Goal: Information Seeking & Learning: Find specific fact

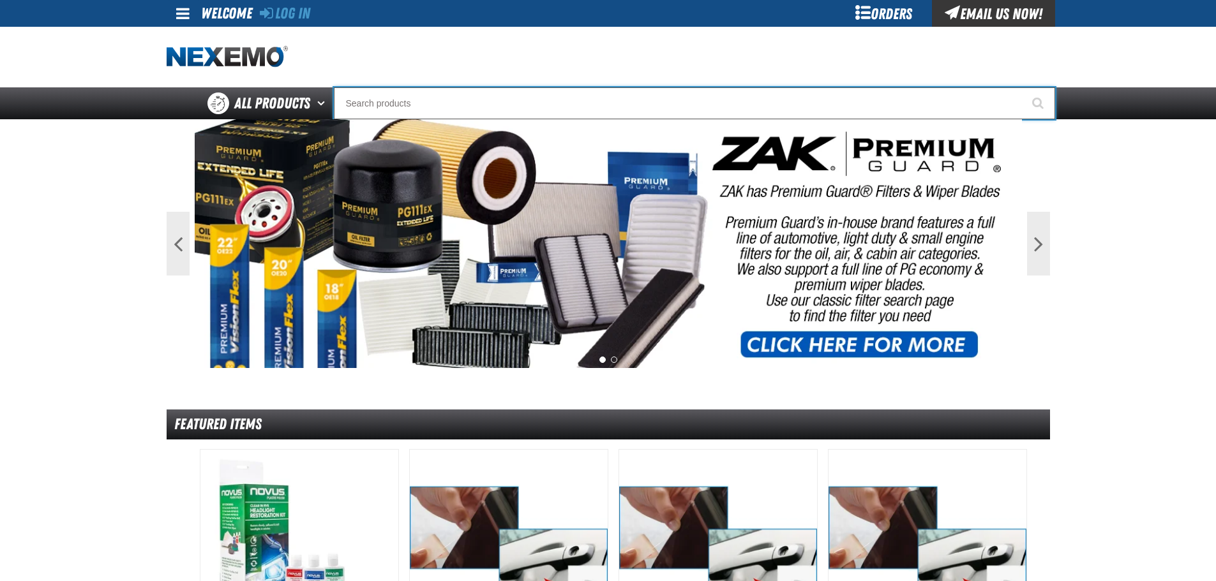
click at [522, 99] on input "Search" at bounding box center [694, 103] width 721 height 32
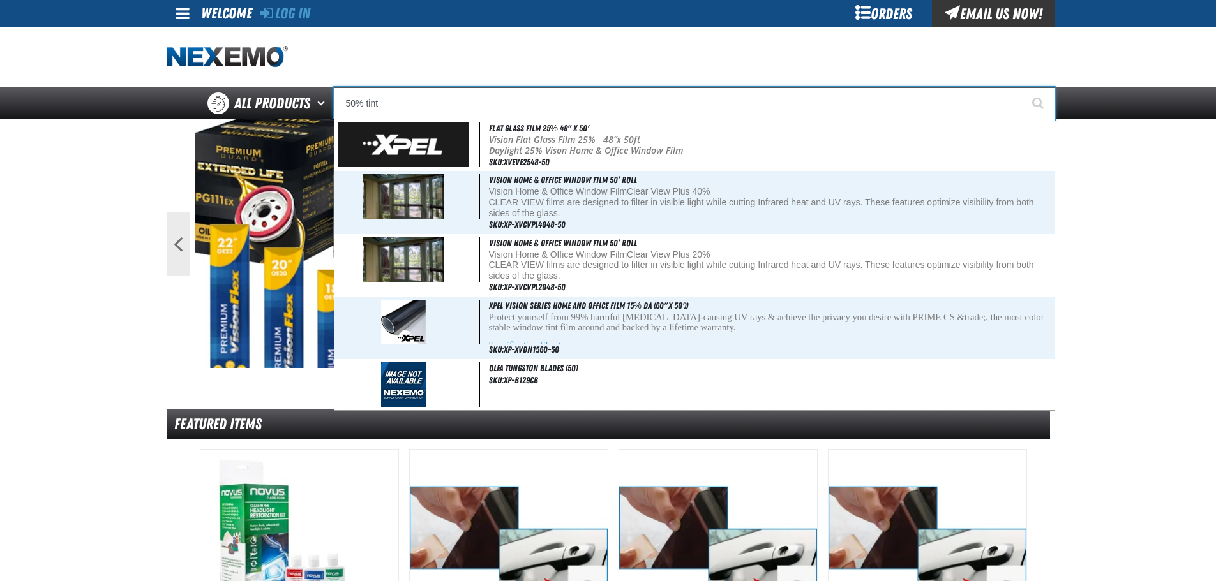
drag, startPoint x: 530, startPoint y: 101, endPoint x: 68, endPoint y: 54, distance: 465.1
click at [68, 54] on div "Staging Site 5.1 Upgrade Site Log In Log In Welcome Log In Orders Email Us Now!…" at bounding box center [608, 59] width 1216 height 119
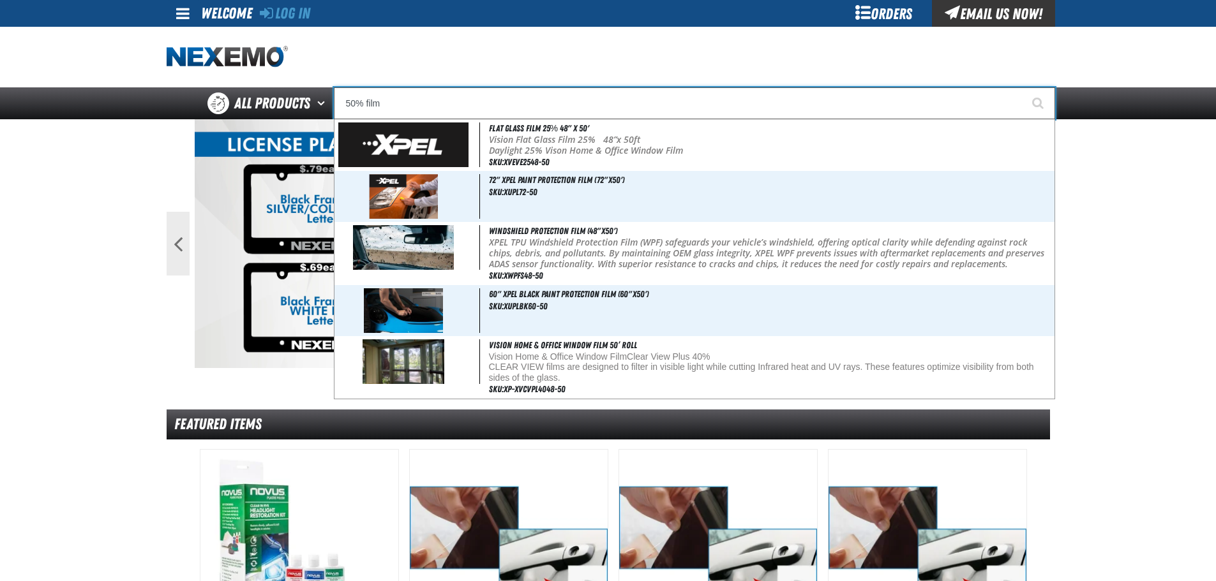
click at [553, 91] on input "50% film" at bounding box center [694, 103] width 721 height 32
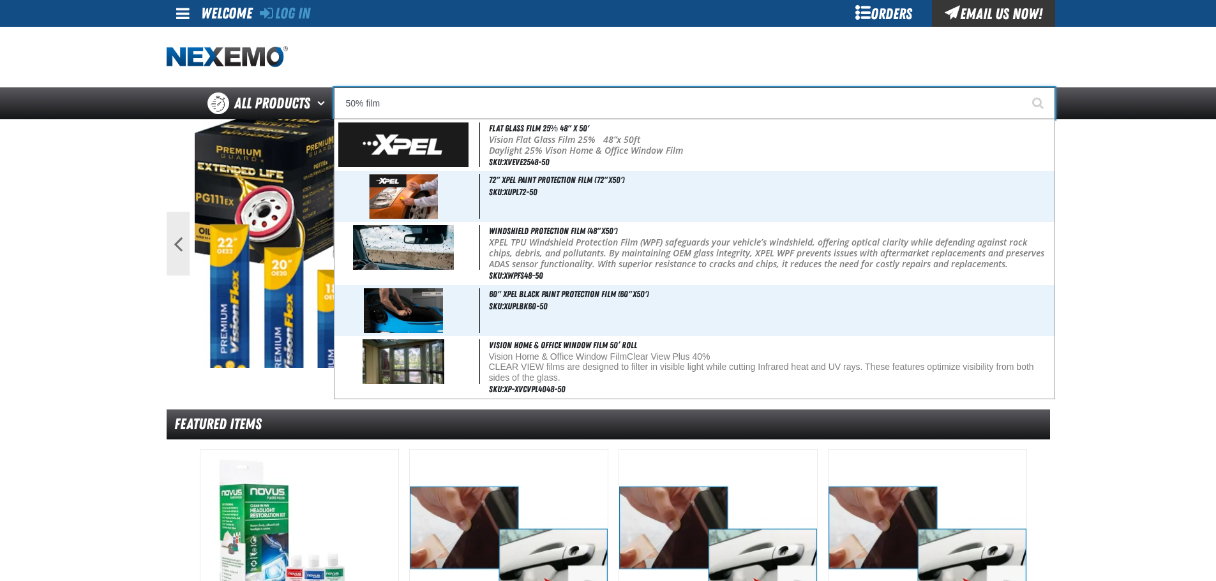
drag, startPoint x: 548, startPoint y: 98, endPoint x: -30, endPoint y: 55, distance: 579.8
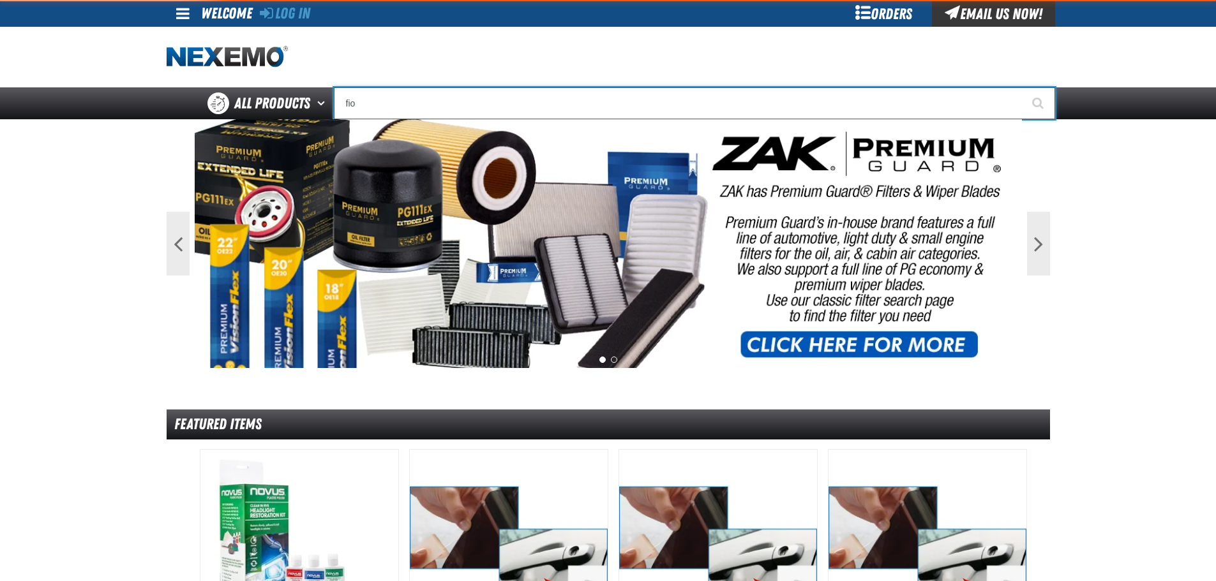
type input "fi"
type input "fiAT"
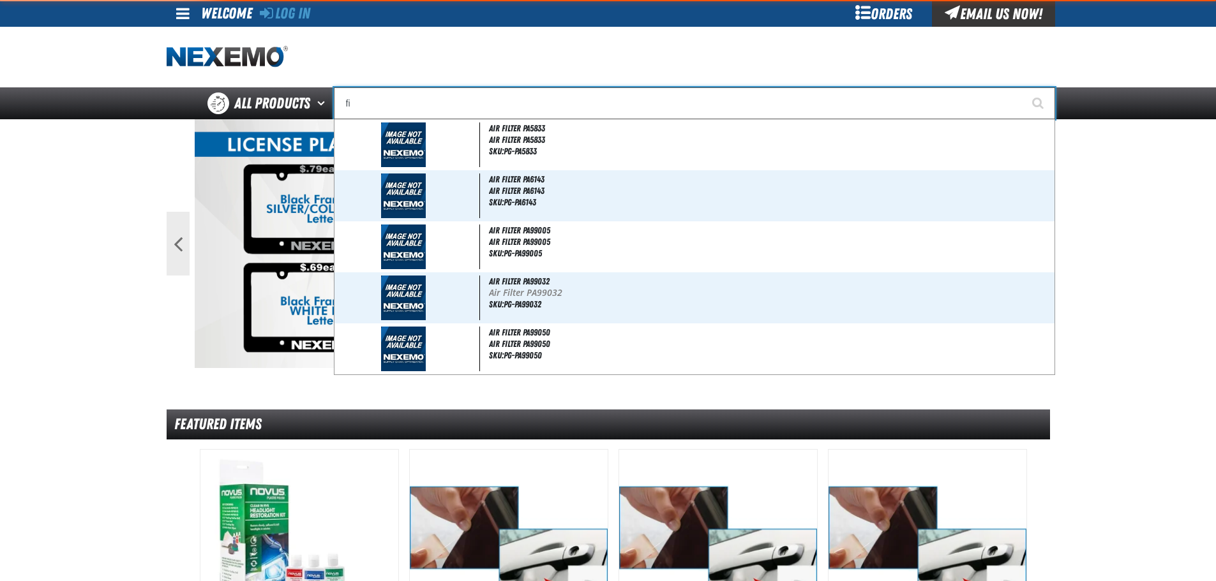
type input "f"
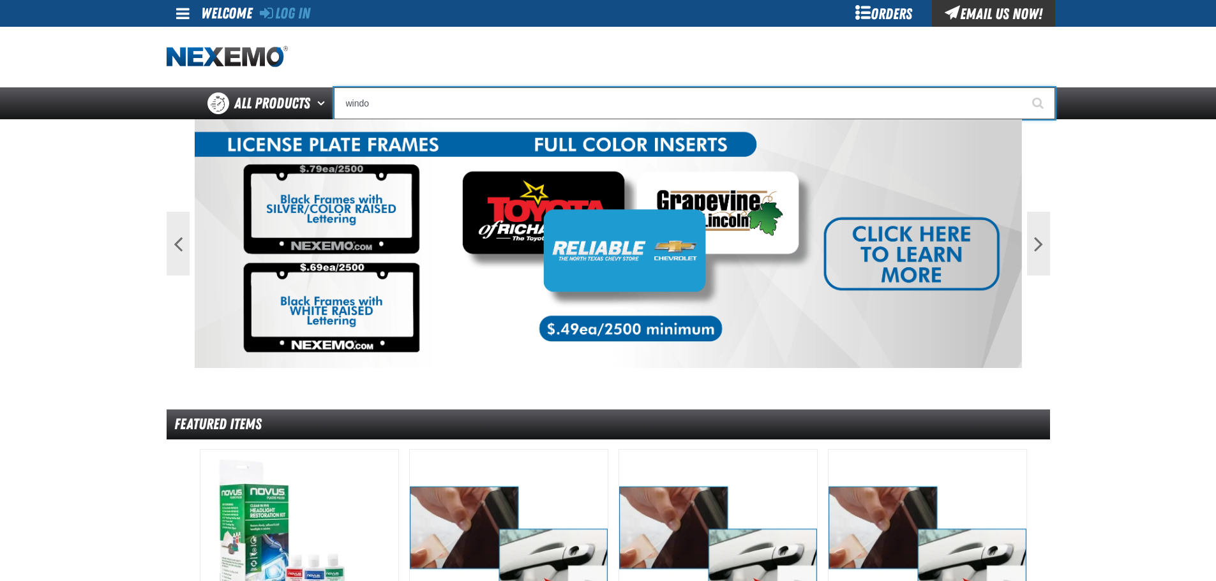
type input "window"
type input "window Clip Only"
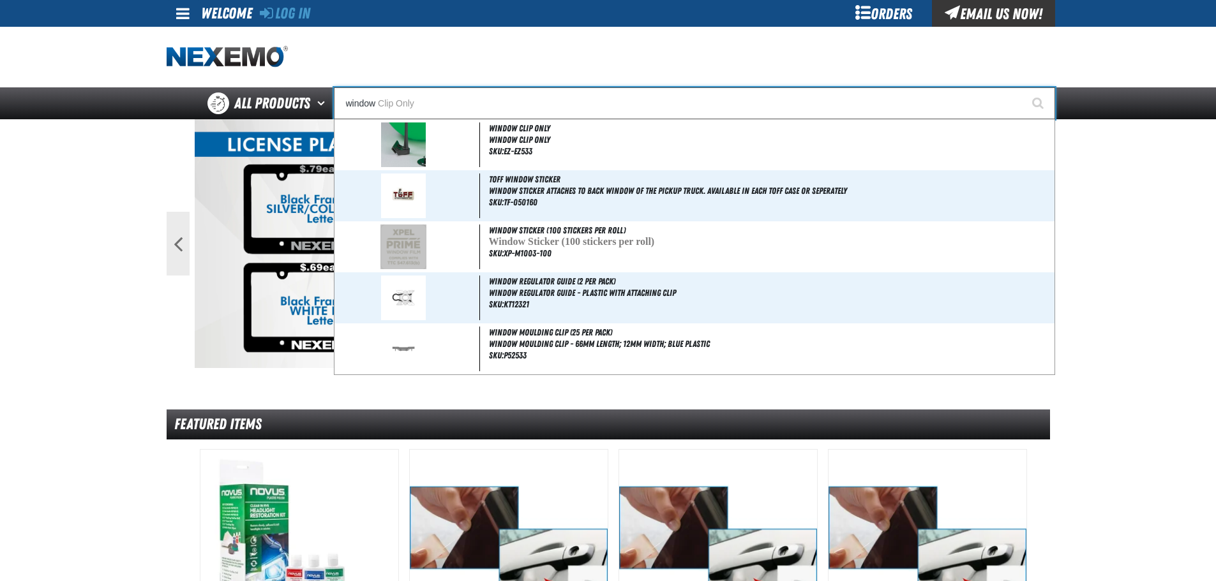
type input "window"
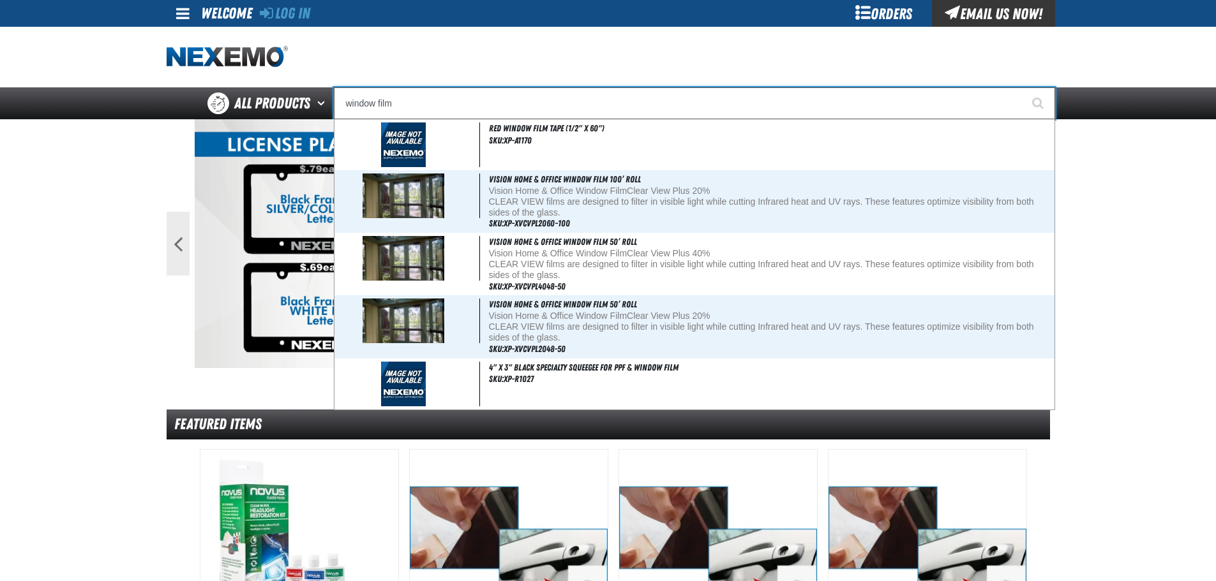
type input "window film"
click at [1023, 87] on button "Start Searching" at bounding box center [1039, 103] width 32 height 32
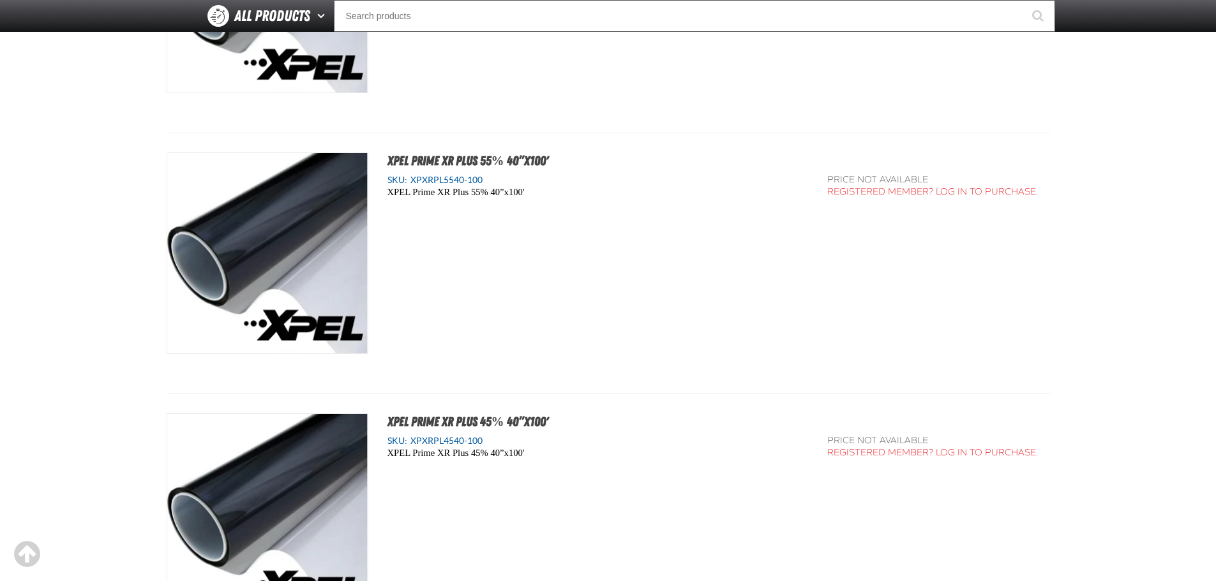
scroll to position [4467, 0]
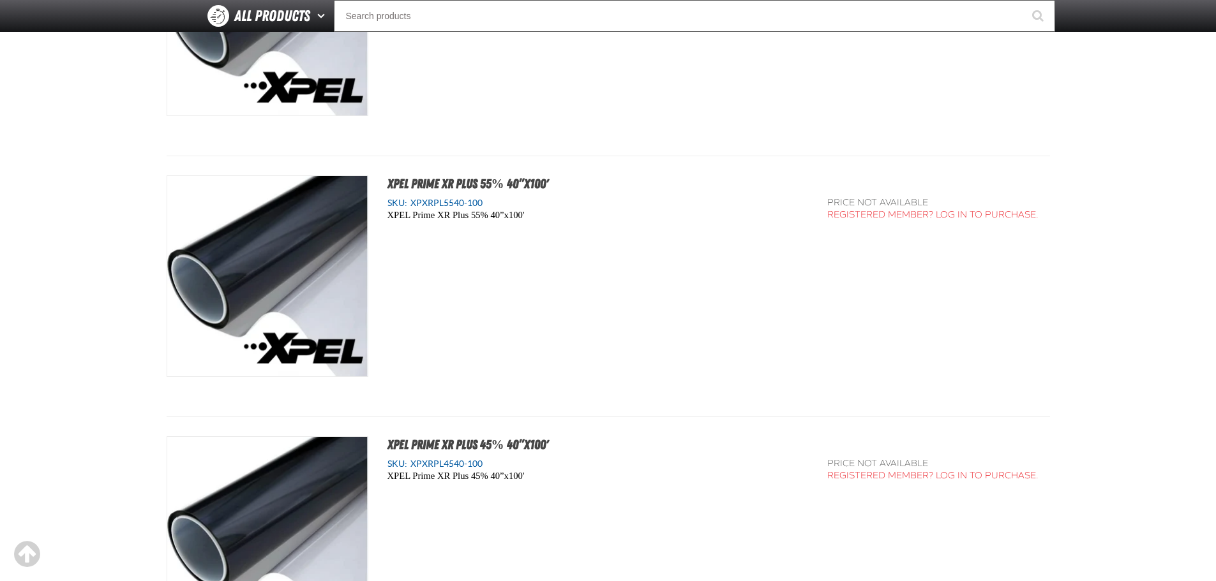
click at [465, 204] on span "XPXRPL5540-100" at bounding box center [444, 203] width 75 height 10
click at [490, 204] on div "SKU: XPXRPL5540-100" at bounding box center [597, 203] width 421 height 12
drag, startPoint x: 490, startPoint y: 203, endPoint x: 417, endPoint y: 208, distance: 72.9
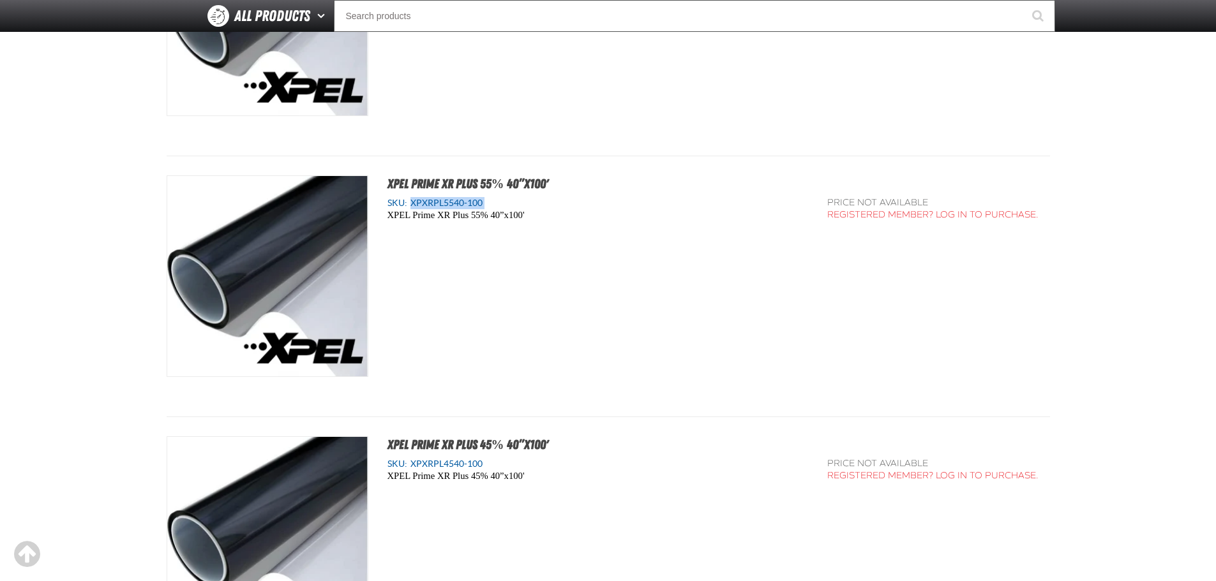
click at [423, 202] on div "SKU: XPXRPL5540-100" at bounding box center [597, 203] width 421 height 12
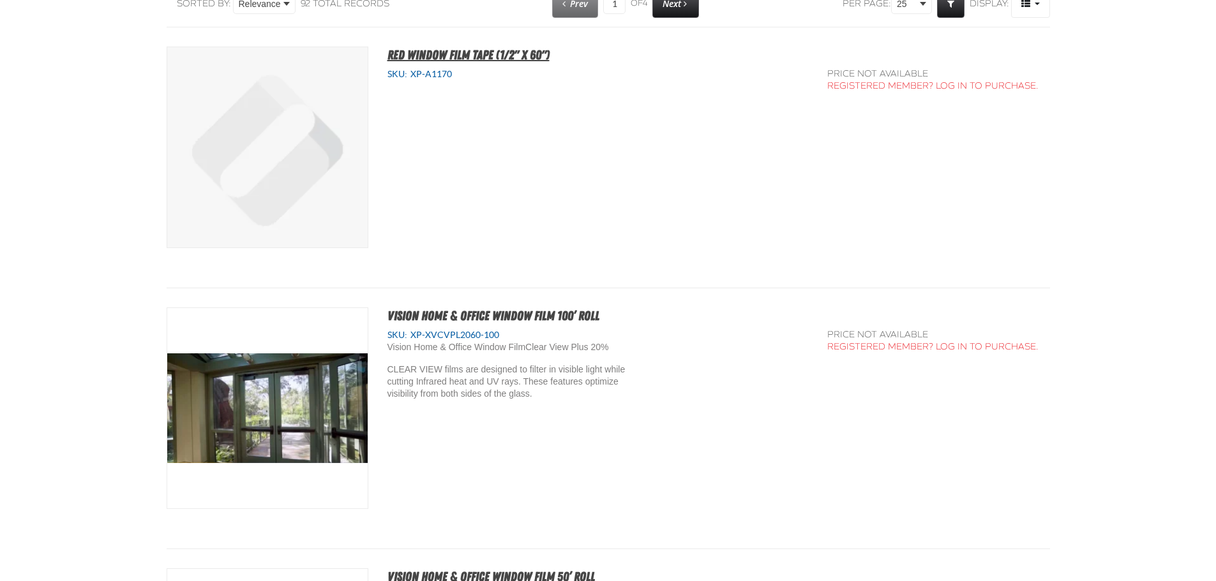
scroll to position [0, 0]
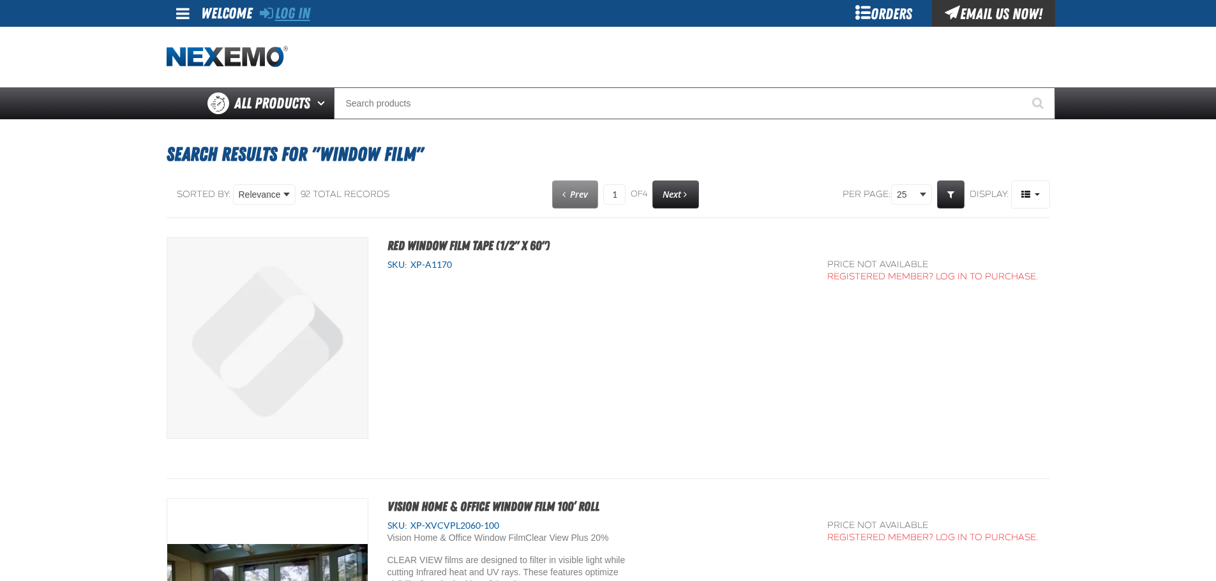
click at [289, 11] on link "Log In" at bounding box center [285, 13] width 50 height 18
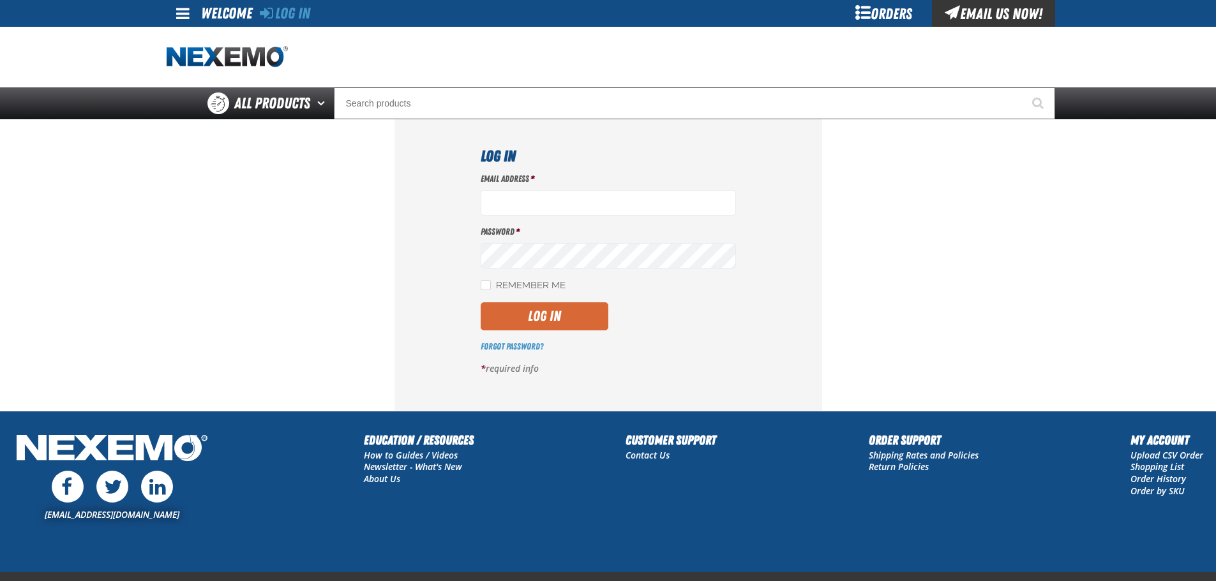
type input "[EMAIL_ADDRESS][DOMAIN_NAME]"
click at [542, 310] on button "Log In" at bounding box center [545, 316] width 128 height 28
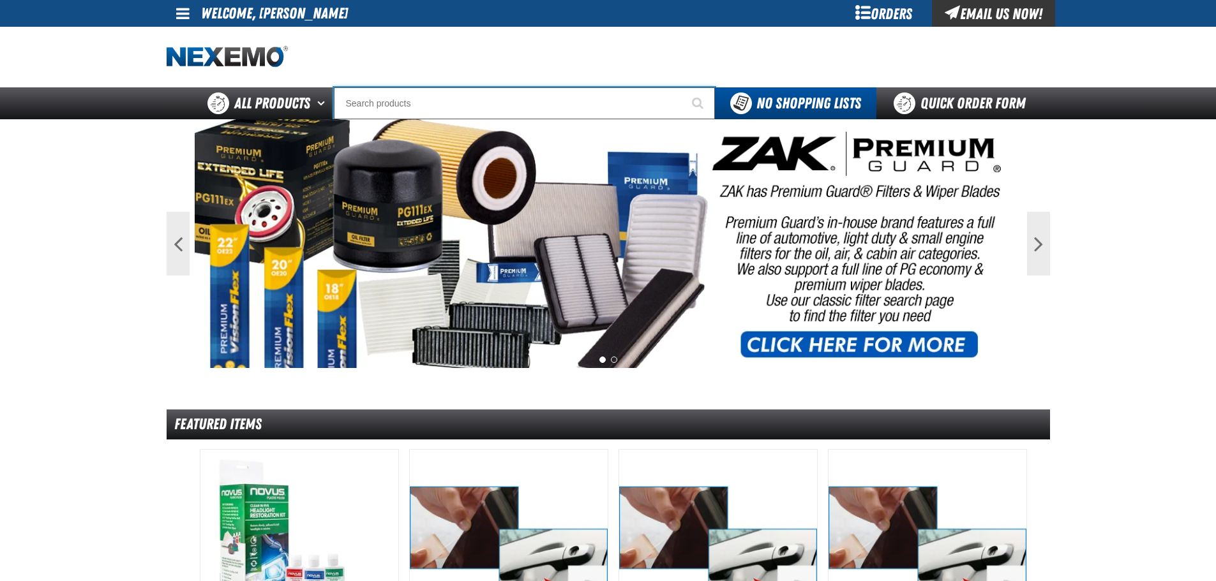
click at [493, 112] on input "Search" at bounding box center [524, 103] width 381 height 32
paste input "XPXRPL5540-100"
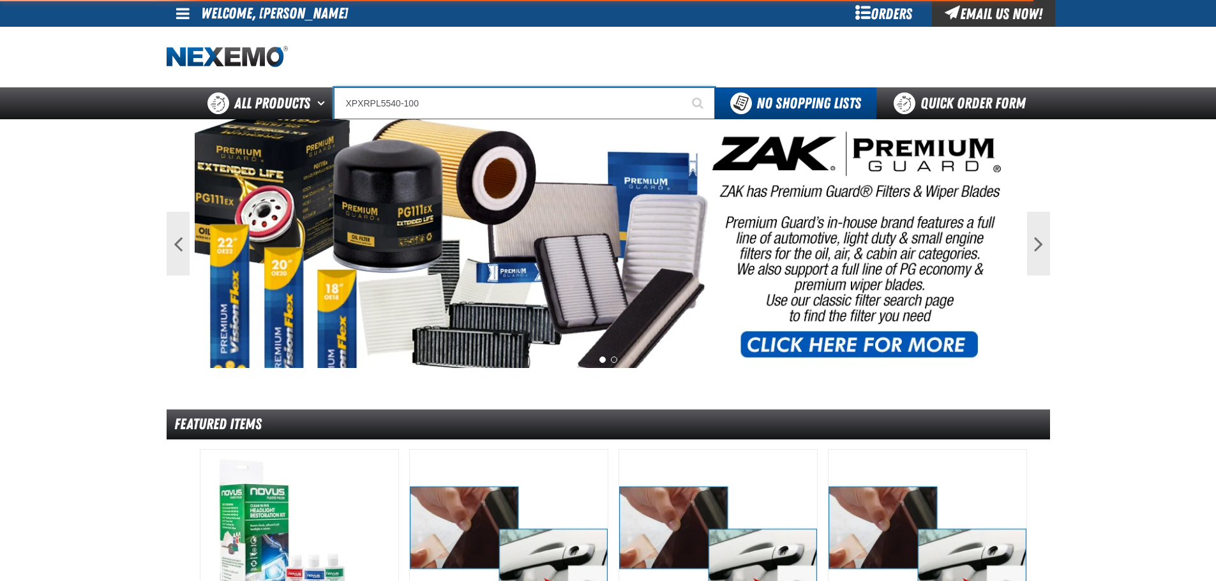
type input "XPXRPL5540-100"
click at [683, 87] on button "Start Searching" at bounding box center [699, 103] width 32 height 32
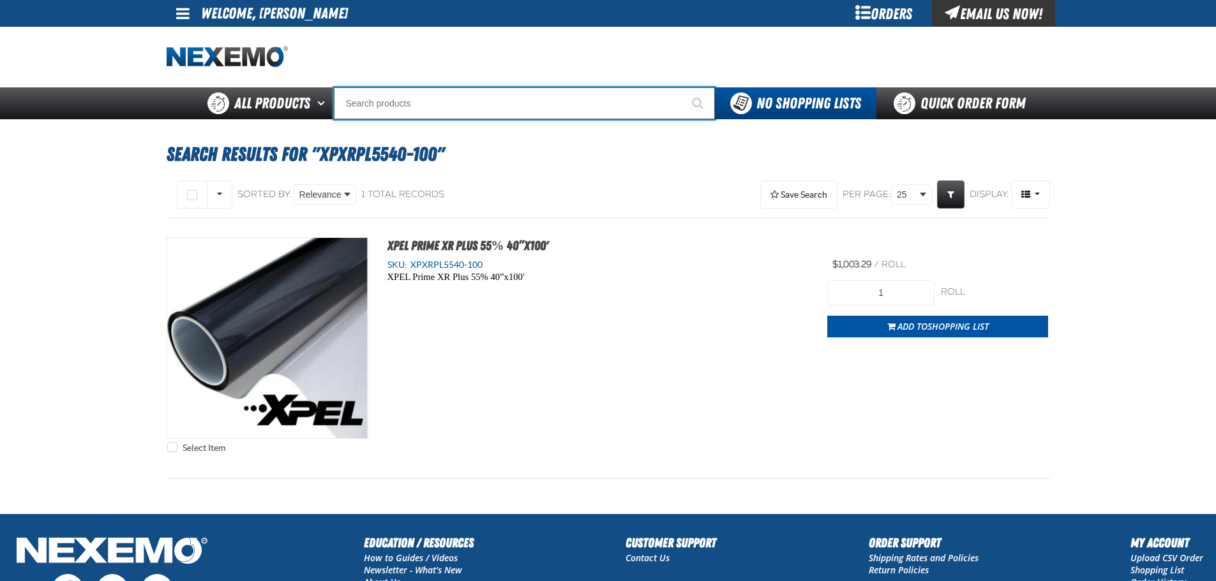
click at [470, 105] on input "Search" at bounding box center [524, 103] width 381 height 32
